Goal: Find specific page/section: Find specific page/section

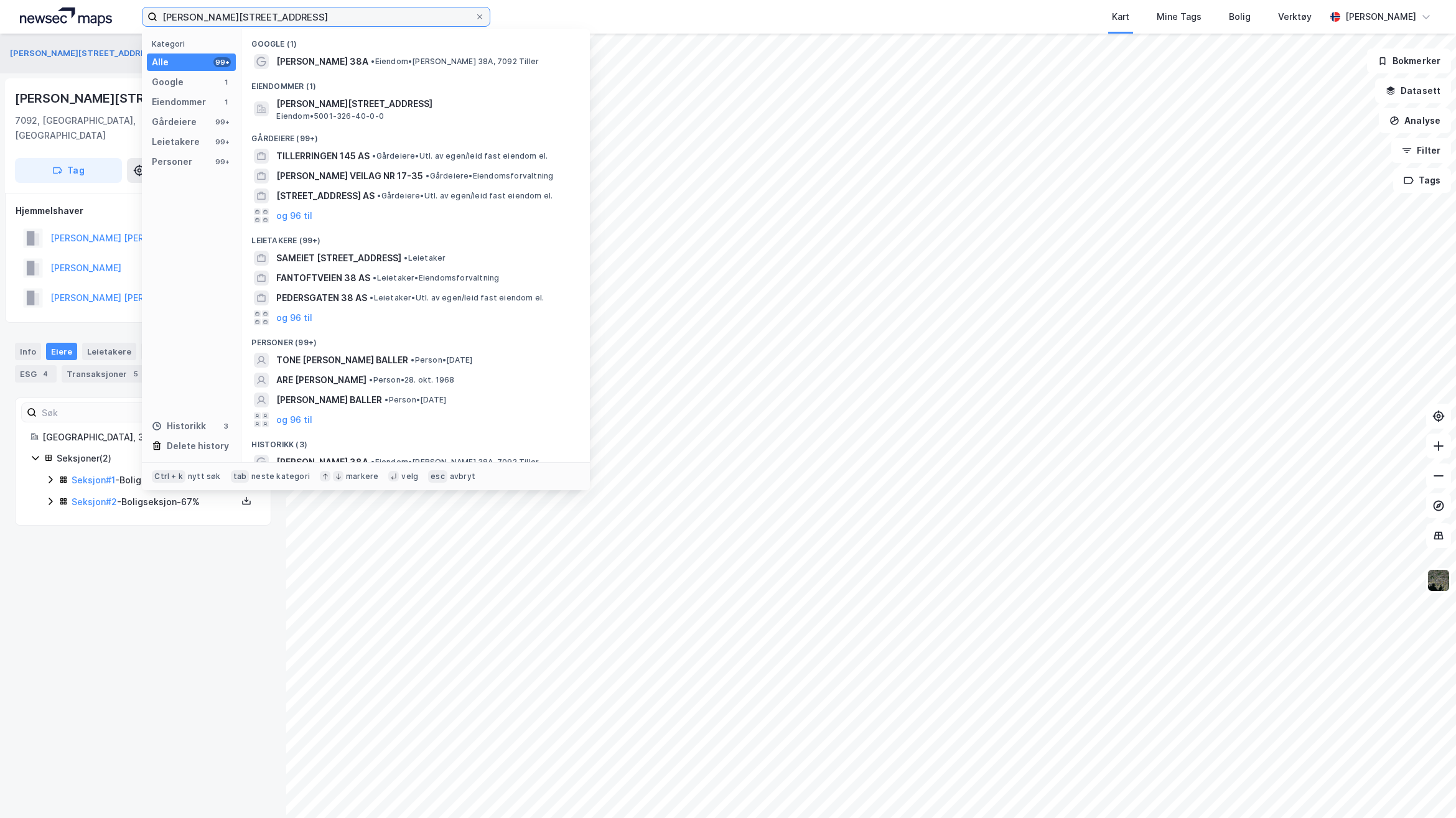
drag, startPoint x: 342, startPoint y: 25, endPoint x: -133, endPoint y: -71, distance: 484.6
click at [0, 0] on html "[PERSON_NAME] 38a Kategori Alle 99+ Google 1 Eiendommer 1 Gårdeiere 99+ Leietak…" at bounding box center [728, 409] width 1456 height 818
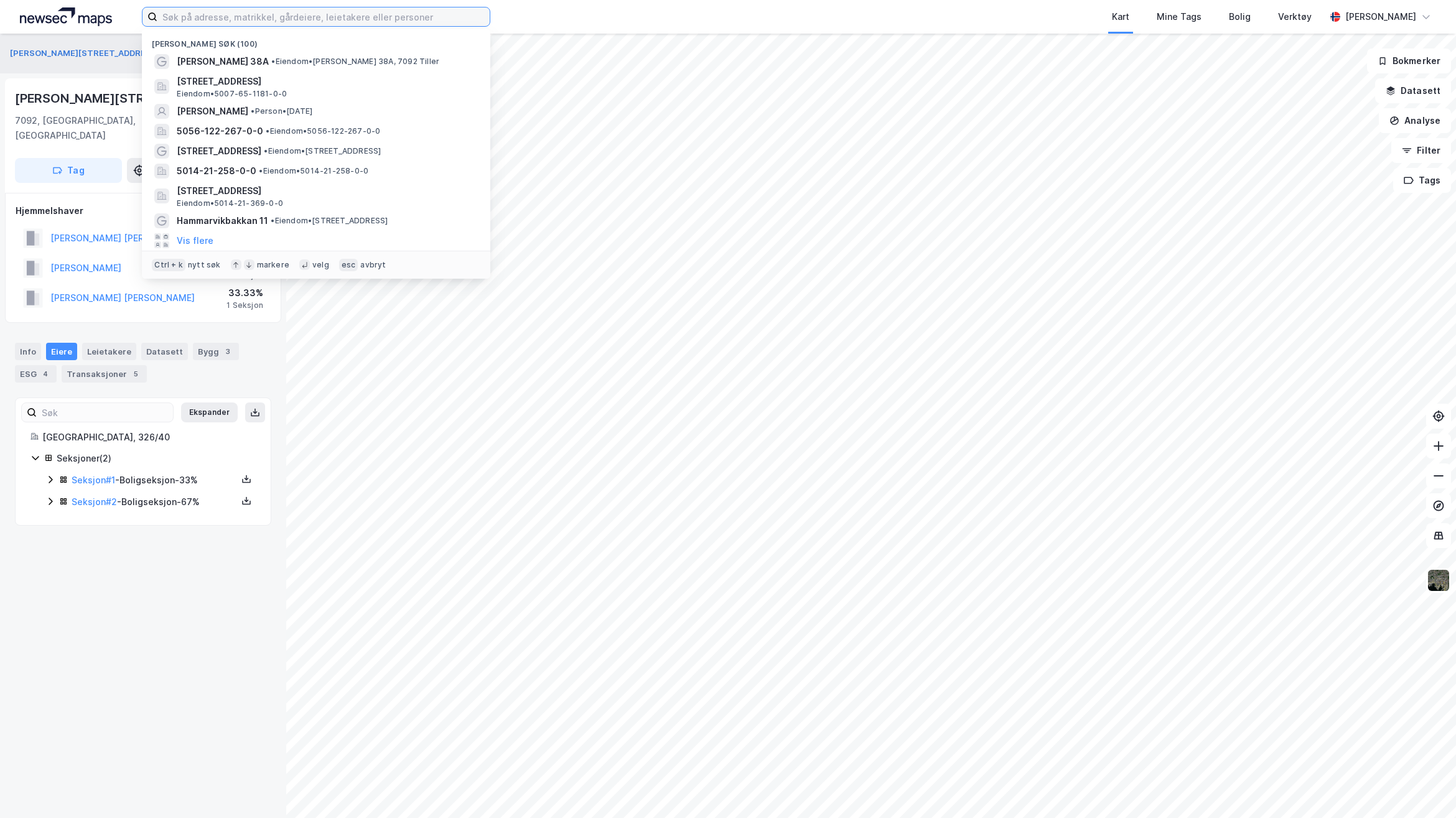
click at [228, 8] on input at bounding box center [324, 17] width 333 height 19
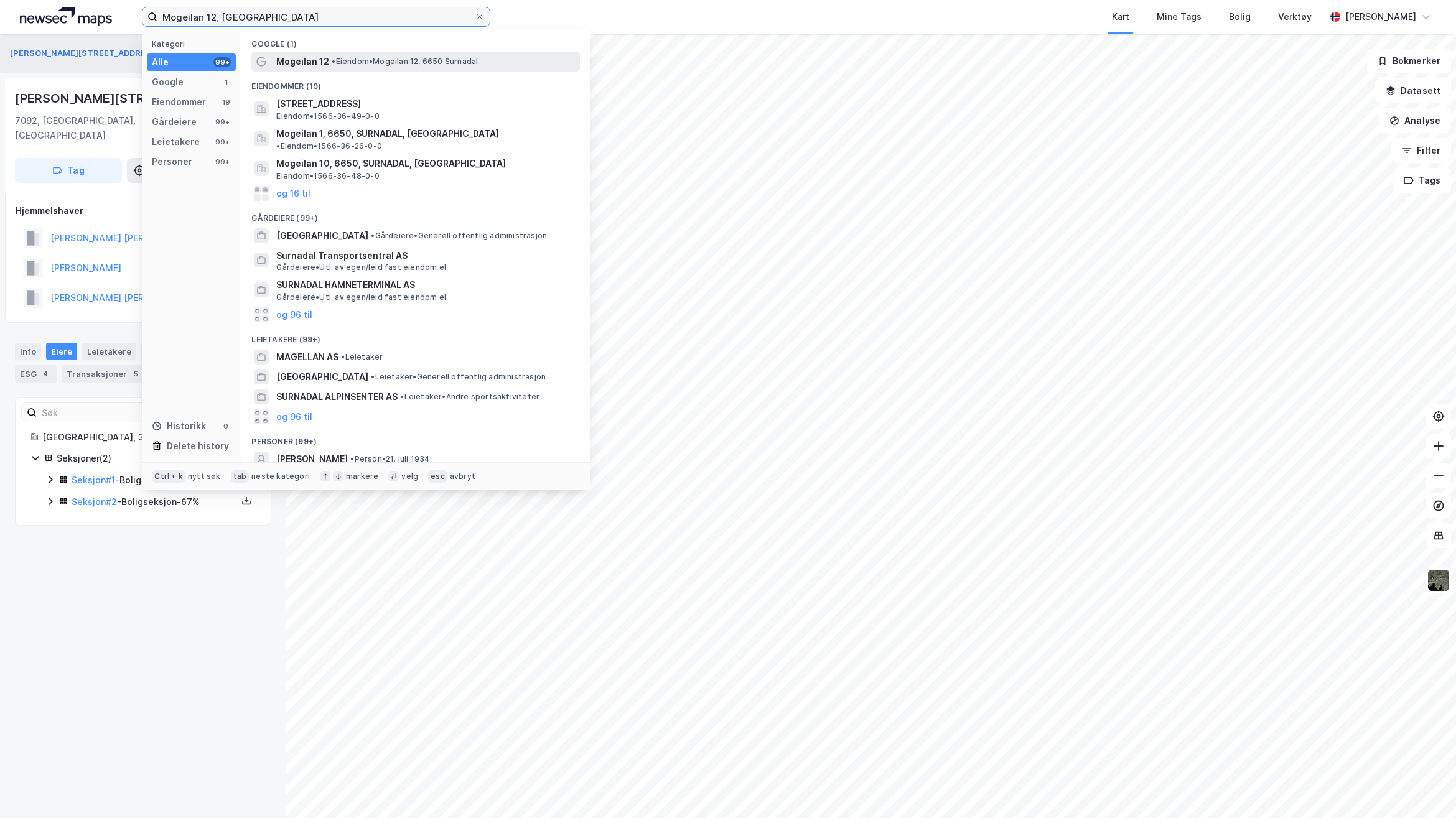
type input "Mogeilan 12, [GEOGRAPHIC_DATA]"
click at [296, 58] on span "Mogeilan 12" at bounding box center [302, 61] width 53 height 15
